Goal: Task Accomplishment & Management: Use online tool/utility

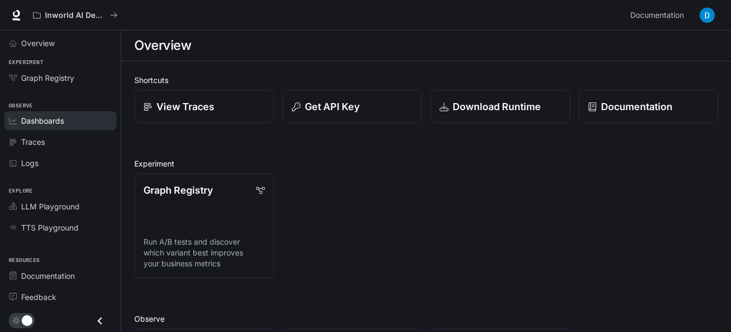
click at [53, 121] on span "Dashboards" at bounding box center [42, 120] width 43 height 11
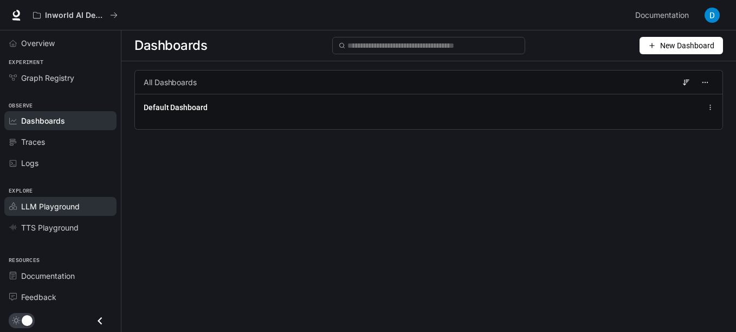
click at [34, 213] on link "LLM Playground" at bounding box center [60, 206] width 112 height 19
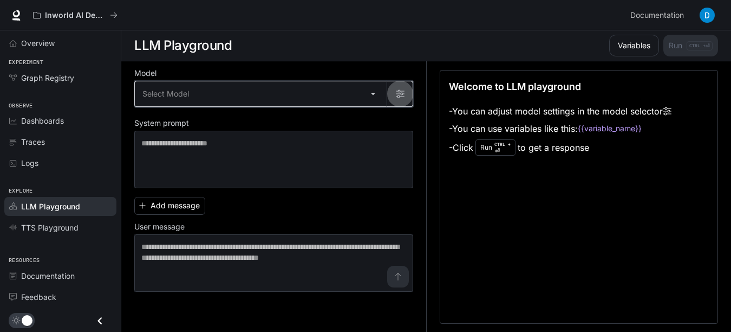
click at [391, 93] on button "button" at bounding box center [400, 94] width 26 height 26
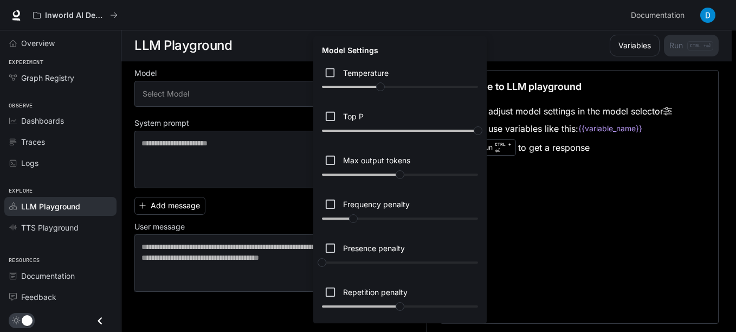
click at [251, 130] on div at bounding box center [368, 166] width 736 height 332
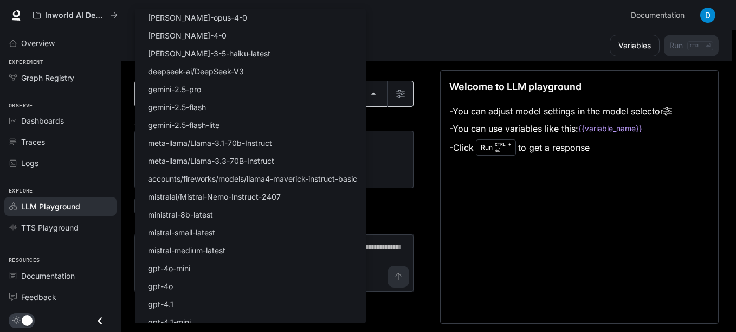
click at [372, 93] on body "Skip to main content Inworld AI Demos Documentation Documentation Portal Overvi…" at bounding box center [368, 166] width 736 height 332
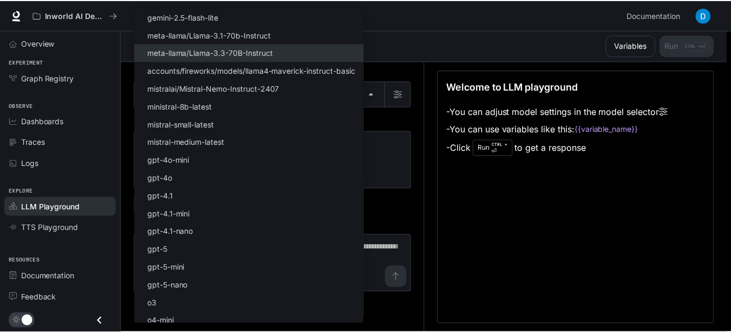
scroll to position [133, 0]
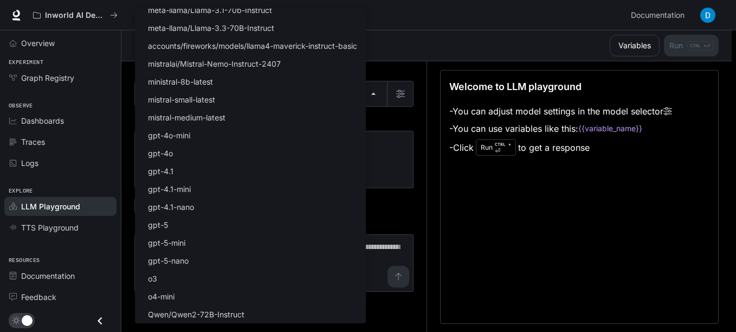
click at [495, 247] on div at bounding box center [368, 166] width 736 height 332
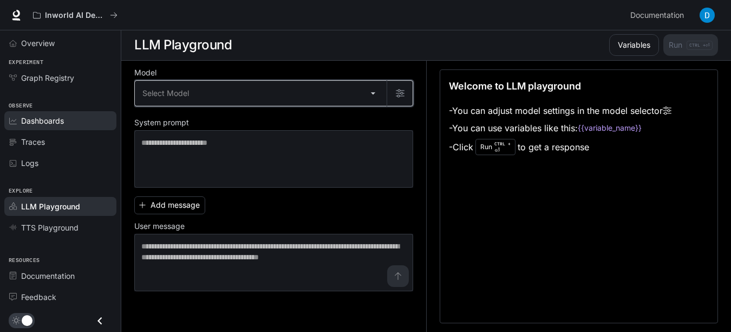
scroll to position [0, 0]
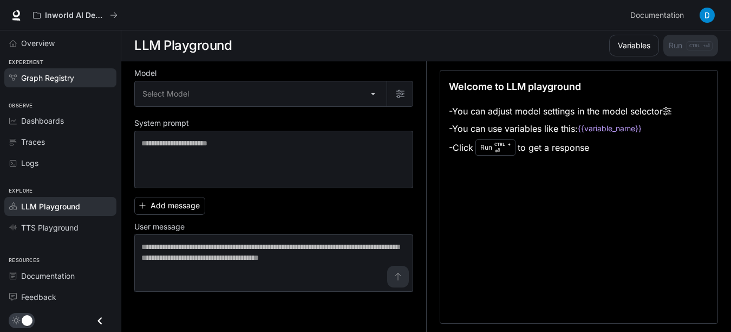
click at [74, 73] on span "Graph Registry" at bounding box center [47, 77] width 53 height 11
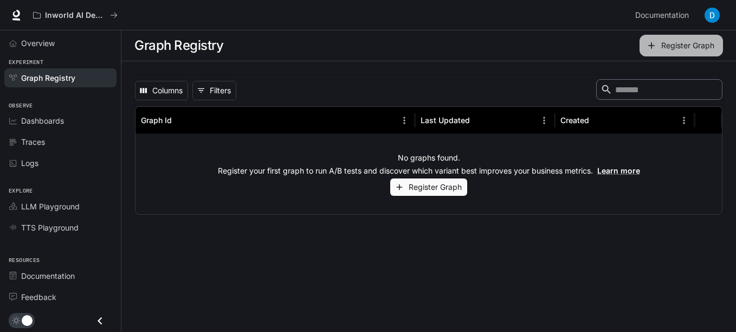
click at [669, 42] on button "Register Graph" at bounding box center [680, 46] width 83 height 22
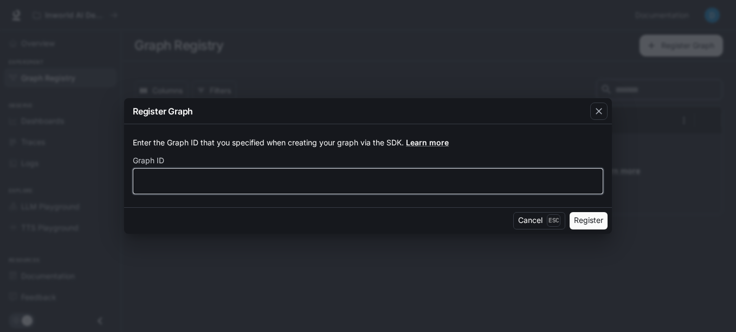
click at [189, 185] on input "text" at bounding box center [367, 180] width 469 height 11
type input "****"
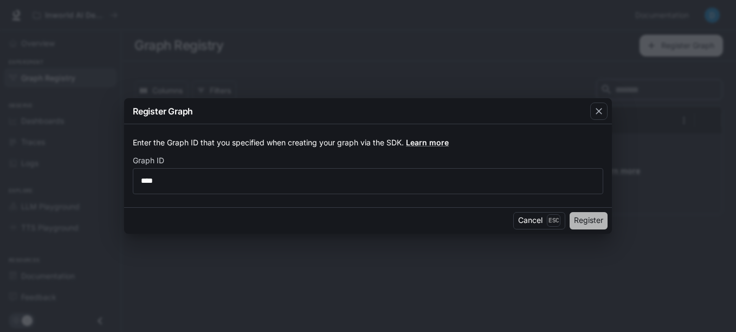
click at [599, 222] on button "Register" at bounding box center [588, 220] width 38 height 17
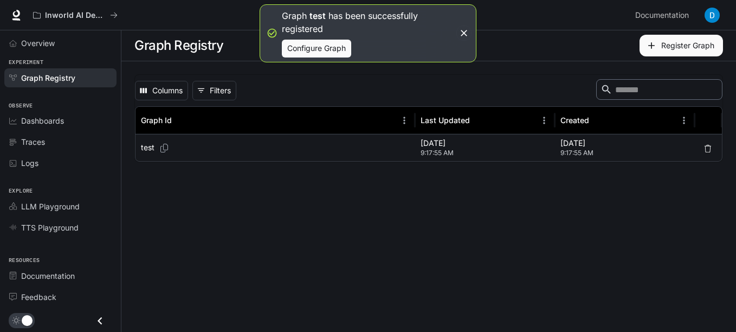
click at [147, 144] on p "test" at bounding box center [148, 147] width 14 height 11
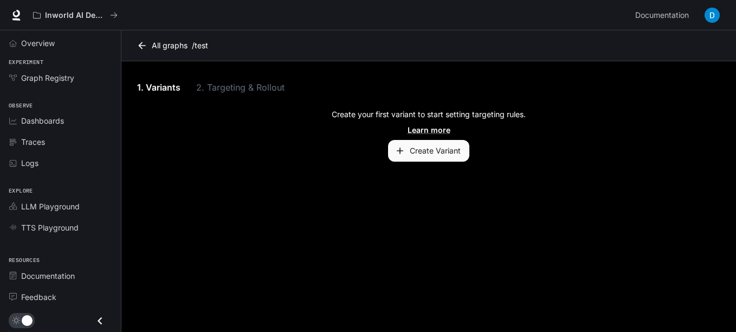
click at [340, 118] on p "Create your first variant to start setting targeting rules." at bounding box center [429, 114] width 194 height 11
click at [433, 145] on button "Create Variant" at bounding box center [428, 151] width 81 height 22
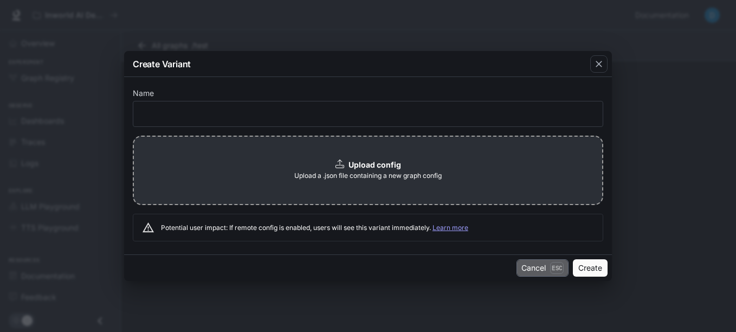
click at [554, 271] on p "Esc" at bounding box center [557, 268] width 14 height 12
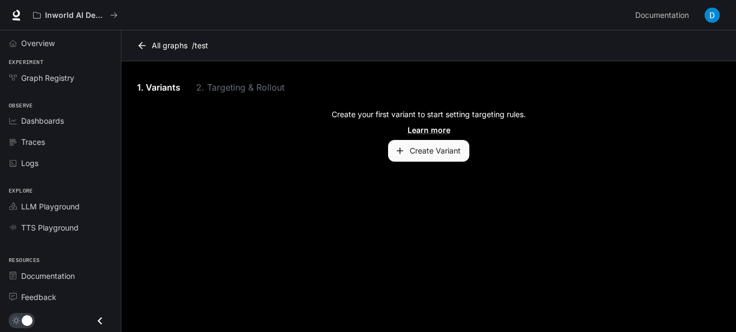
click at [251, 84] on div "1. Variants 2. Targeting & Rollout" at bounding box center [428, 87] width 588 height 26
click at [44, 280] on span "Documentation" at bounding box center [48, 275] width 54 height 11
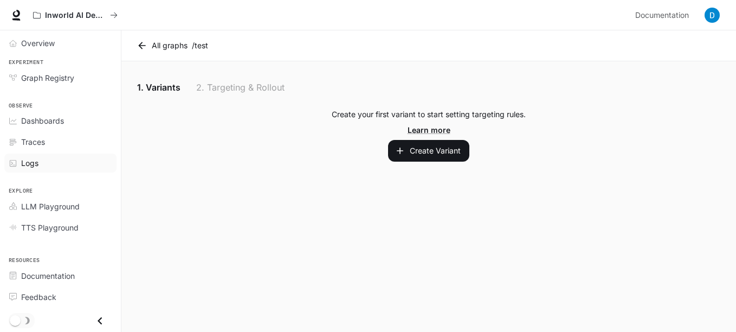
click at [28, 167] on span "Logs" at bounding box center [29, 162] width 17 height 11
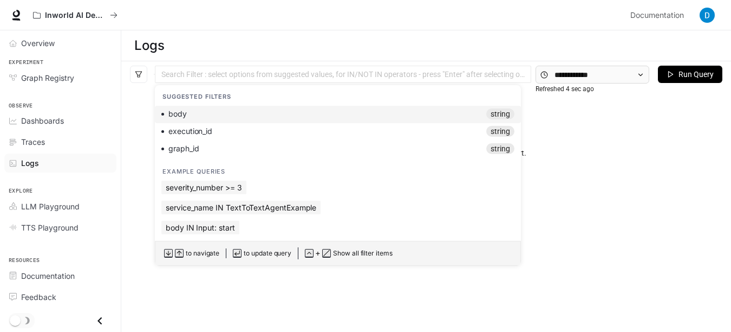
click at [368, 74] on div at bounding box center [343, 74] width 371 height 7
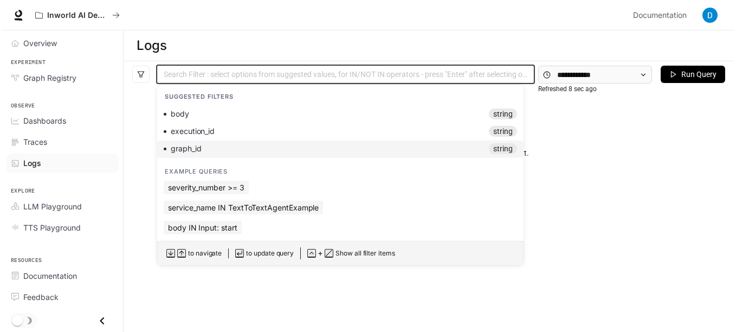
scroll to position [32, 0]
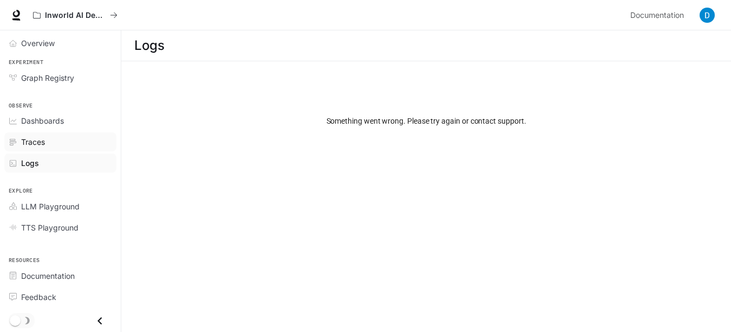
click at [26, 138] on span "Traces" at bounding box center [33, 141] width 24 height 11
